Goal: Transaction & Acquisition: Purchase product/service

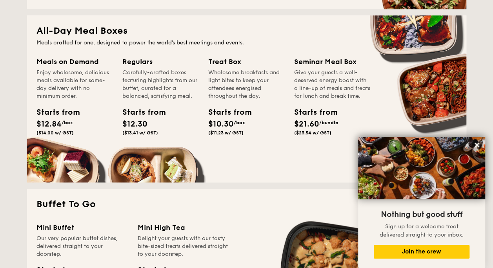
scroll to position [530, 0]
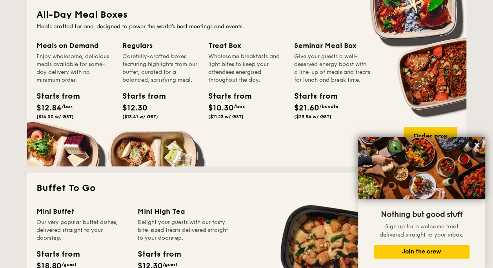
click at [143, 61] on div "Carefully-crafted boxes featuring highlights from our buffet, curated for a bal…" at bounding box center [160, 68] width 77 height 31
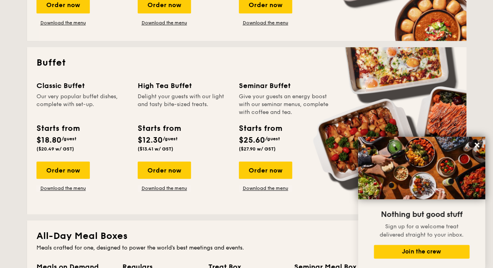
scroll to position [0, 0]
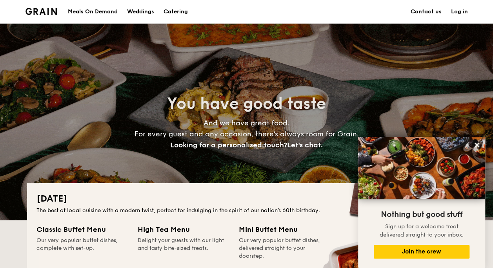
click at [97, 9] on div "Meals On Demand" at bounding box center [93, 12] width 50 height 24
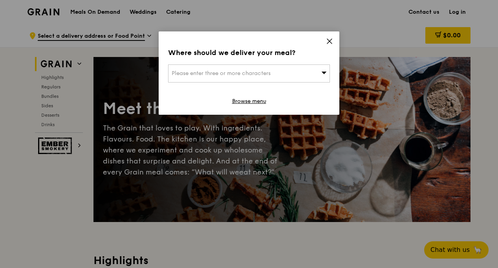
click at [325, 41] on div "Where should we deliver your meal? Please enter three or more characters Browse…" at bounding box center [249, 72] width 181 height 83
click at [331, 42] on icon at bounding box center [329, 41] width 5 height 5
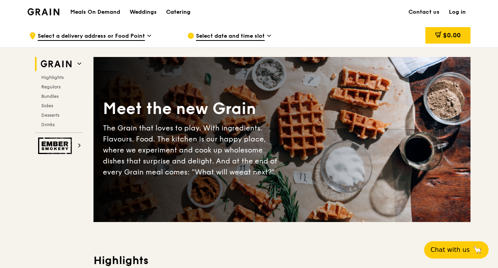
click at [176, 8] on div "Catering" at bounding box center [178, 12] width 24 height 24
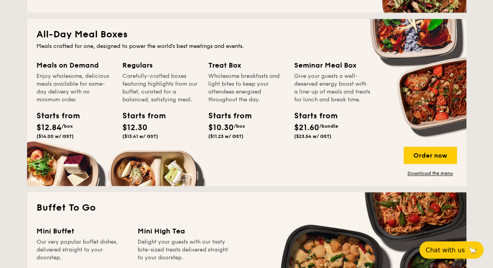
scroll to position [510, 0]
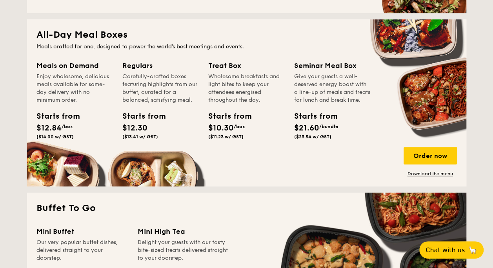
click at [95, 94] on div "Enjoy wholesome, delicious meals available for same-day delivery with no minimu…" at bounding box center [75, 88] width 77 height 31
click at [411, 155] on div "Order now" at bounding box center [430, 155] width 53 height 17
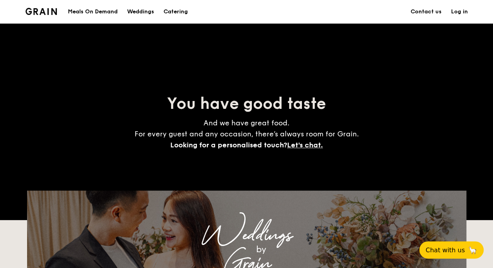
scroll to position [1368, 0]
